Goal: Book appointment/travel/reservation

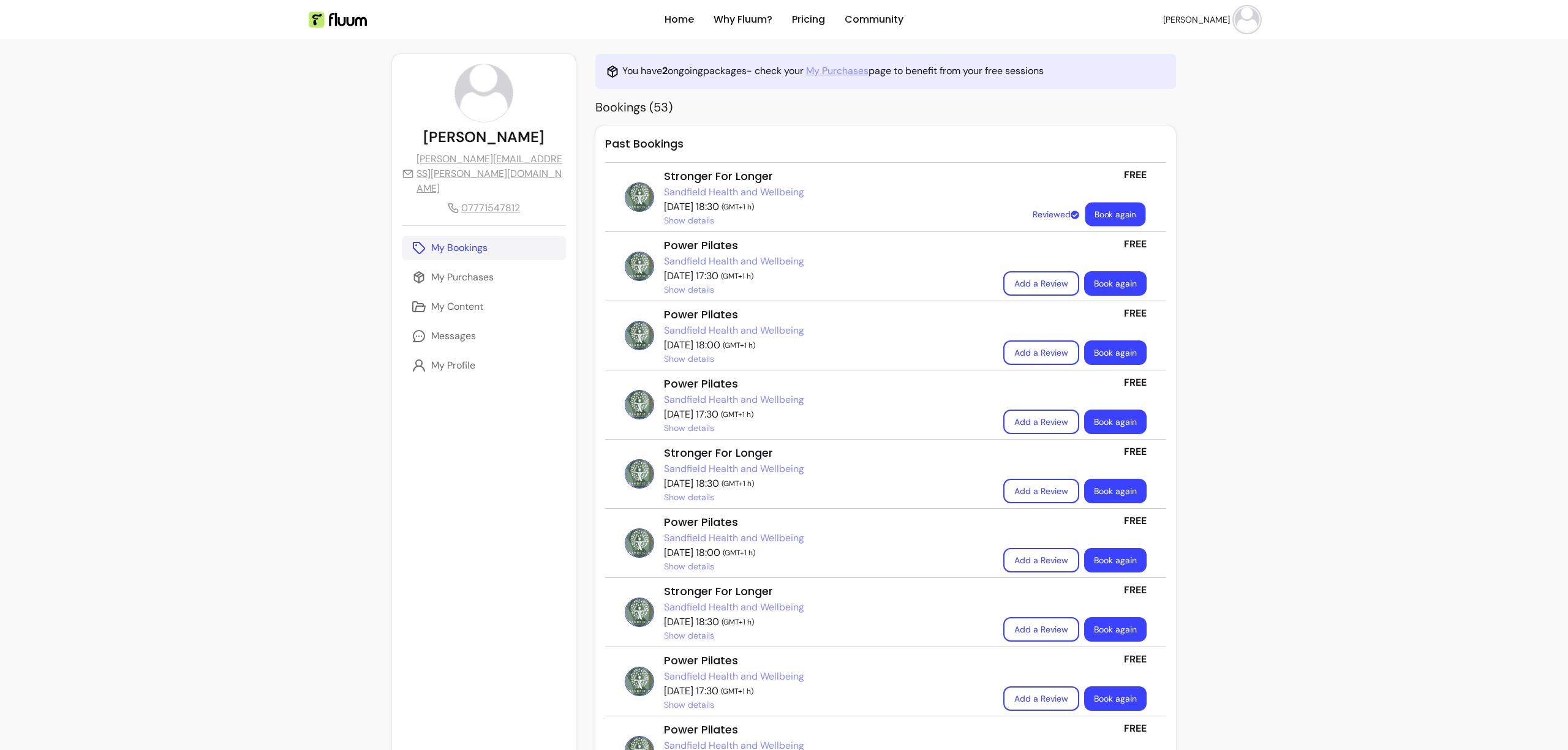
click at [1105, 215] on link "Book again" at bounding box center [1115, 215] width 61 height 24
click at [480, 265] on link "My Purchases" at bounding box center [484, 277] width 164 height 24
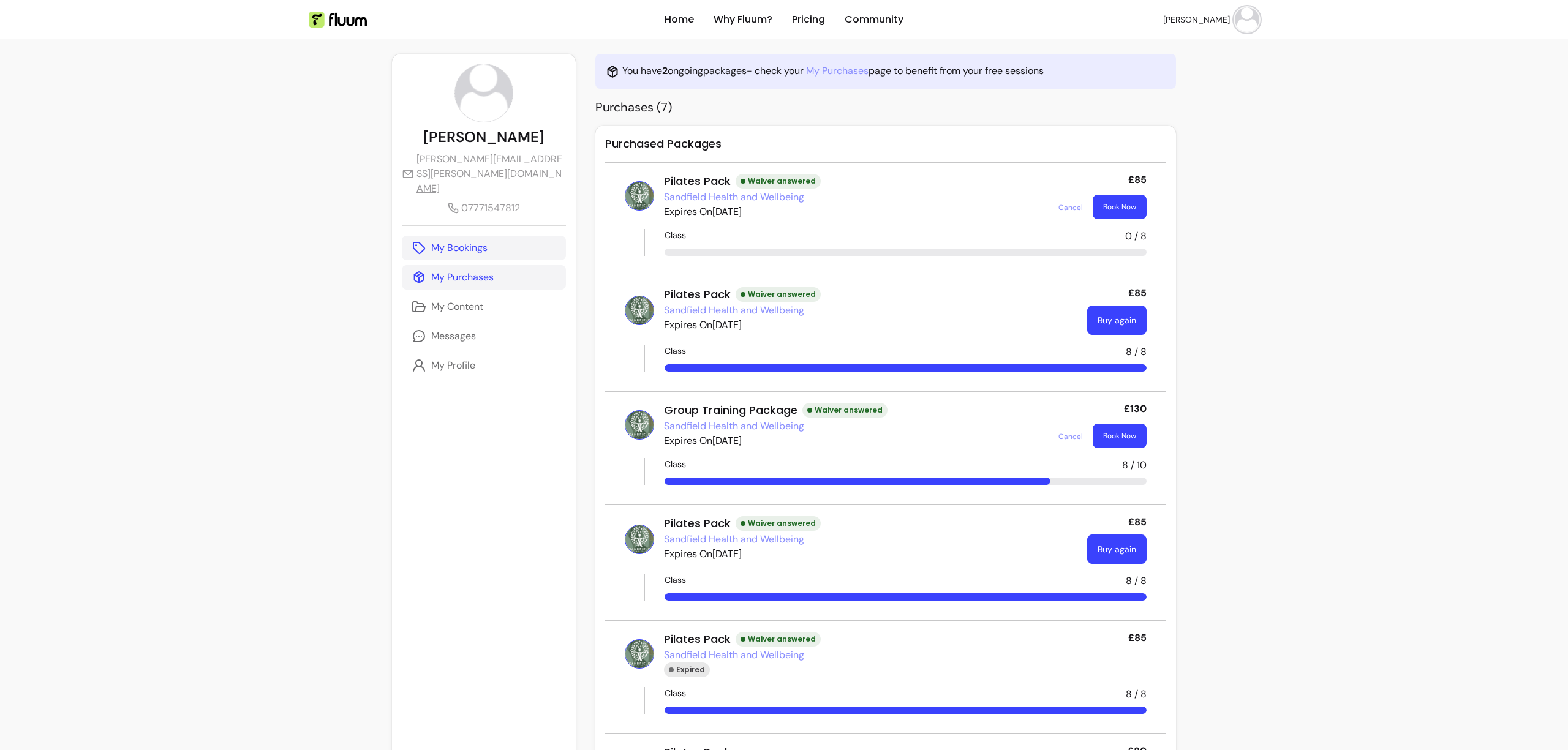
click at [475, 241] on p "My Bookings" at bounding box center [459, 248] width 56 height 15
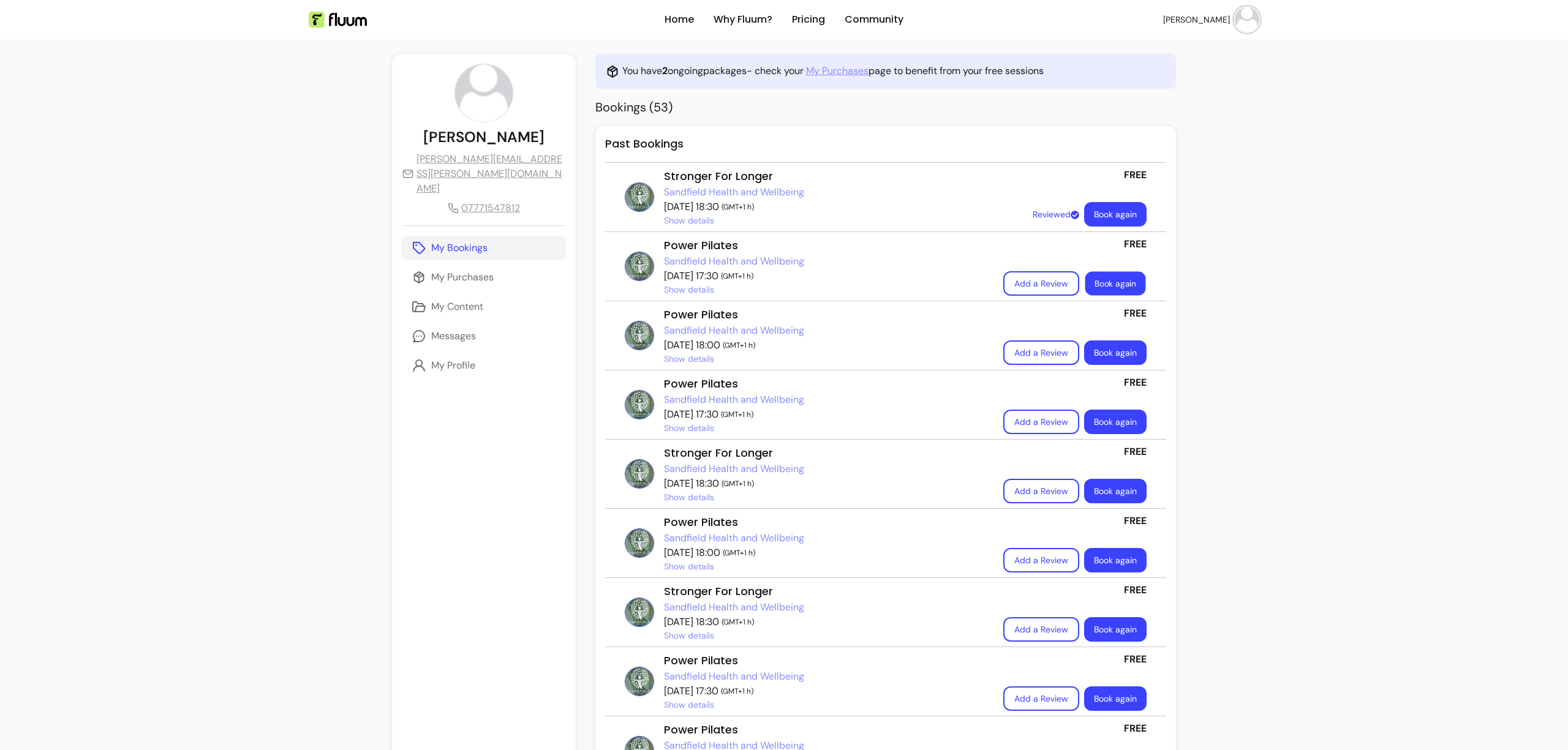
click at [1104, 282] on link "Book again" at bounding box center [1115, 283] width 61 height 24
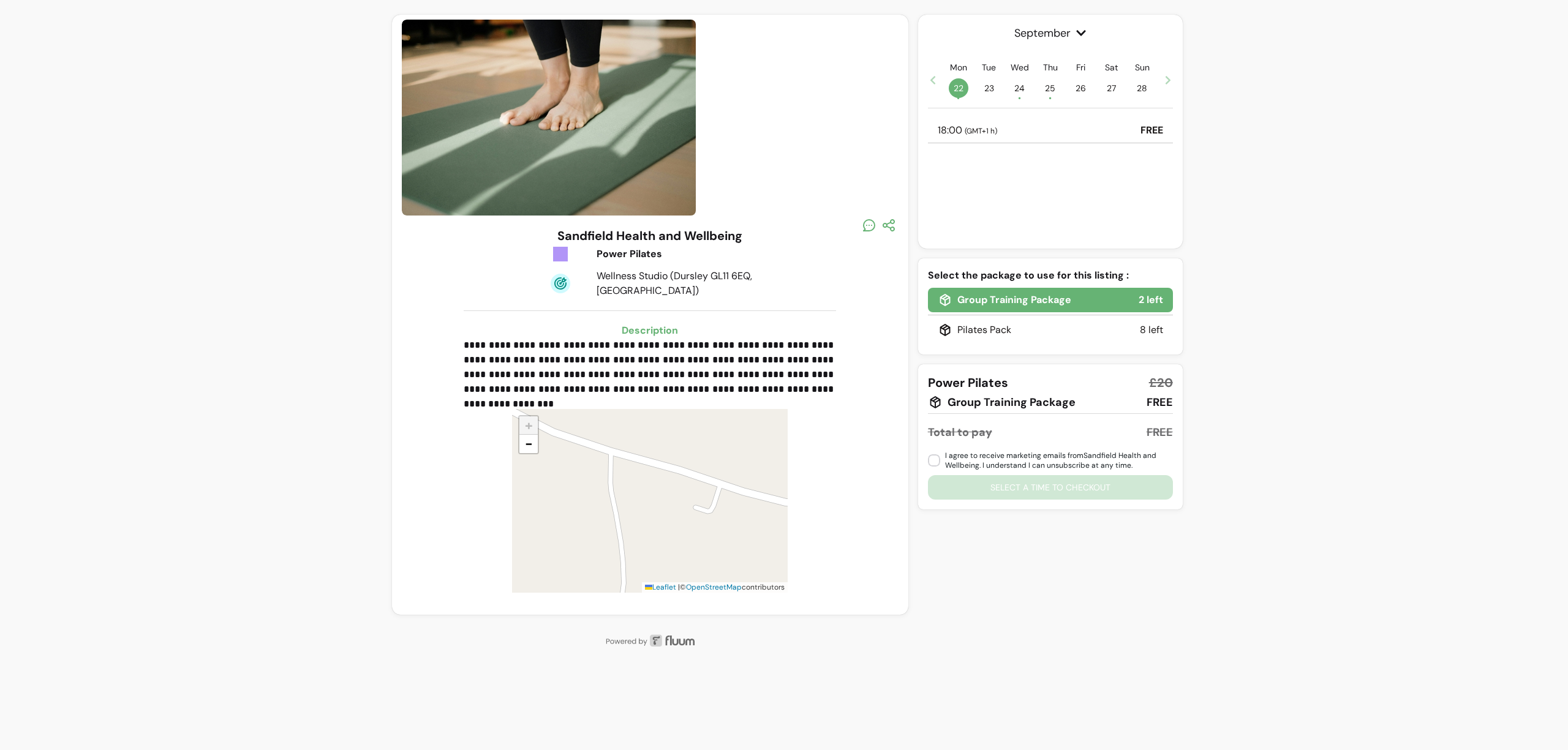
click at [1016, 332] on div "Pilates Pack 8 left" at bounding box center [1051, 330] width 245 height 24
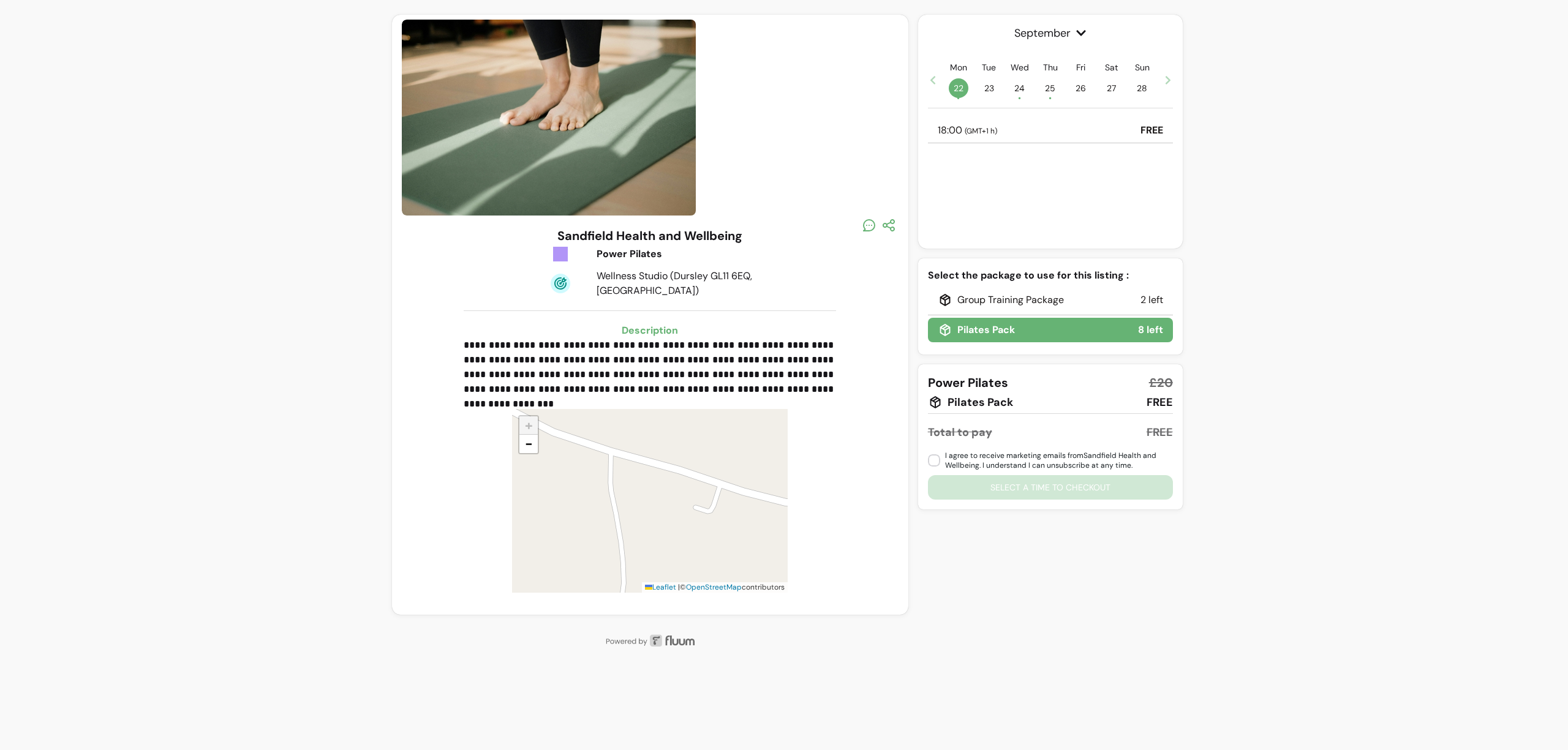
click at [1028, 305] on div "Group Training Package" at bounding box center [1000, 300] width 126 height 15
